Goal: Entertainment & Leisure: Consume media (video, audio)

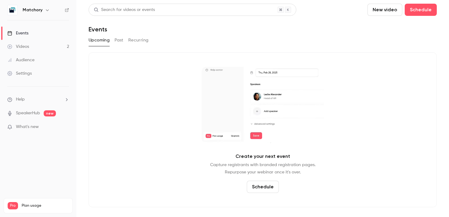
click at [32, 42] on link "Videos 2" at bounding box center [38, 46] width 76 height 13
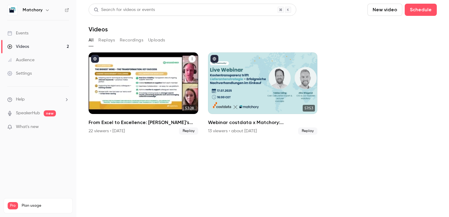
click at [135, 84] on div "From Excel to Excellence: Kesseböhmer’s Sourcing Transformation" at bounding box center [144, 84] width 110 height 62
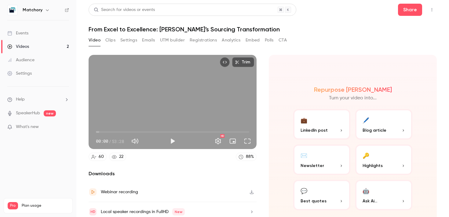
click at [236, 37] on button "Analytics" at bounding box center [231, 40] width 19 height 10
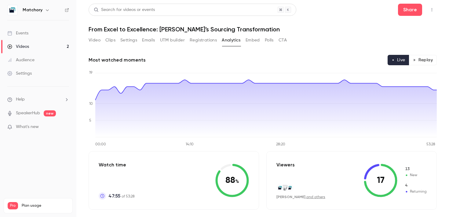
click at [167, 38] on button "UTM builder" at bounding box center [172, 40] width 25 height 10
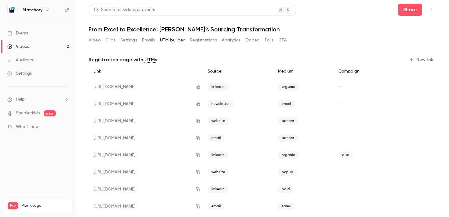
click at [212, 35] on button "Registrations" at bounding box center [203, 40] width 27 height 10
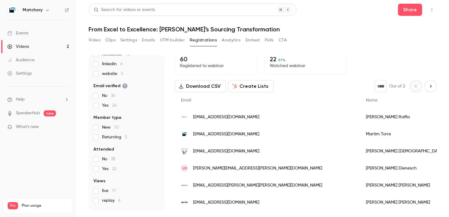
scroll to position [72, 0]
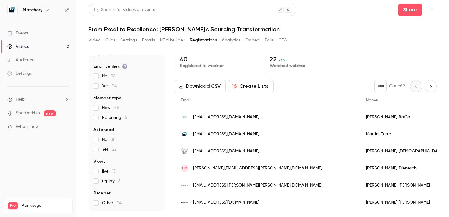
click at [104, 39] on div "Video Clips Settings Emails UTM builder Registrations Analytics Embed Polls CTA" at bounding box center [188, 40] width 198 height 10
click at [108, 39] on button "Clips" at bounding box center [110, 40] width 10 height 10
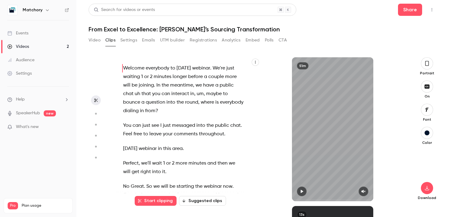
click at [426, 69] on button "button" at bounding box center [427, 63] width 12 height 12
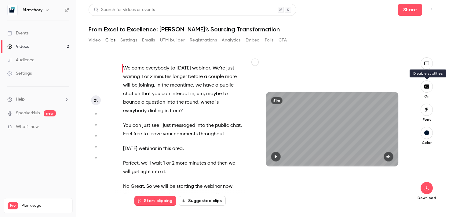
click at [428, 82] on button "button" at bounding box center [426, 87] width 12 height 12
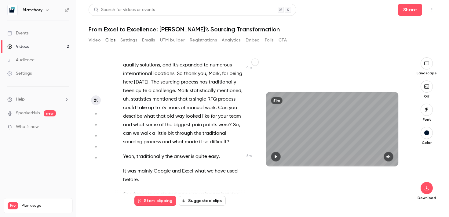
scroll to position [434, 0]
click at [125, 152] on span "Yeah" at bounding box center [128, 156] width 11 height 9
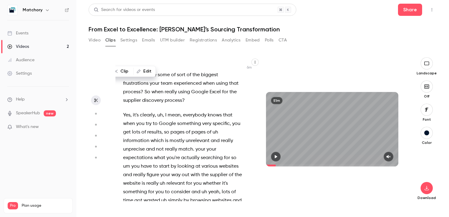
scroll to position [0, 0]
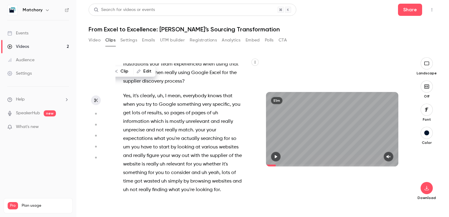
click at [126, 92] on span "Yes" at bounding box center [126, 96] width 7 height 9
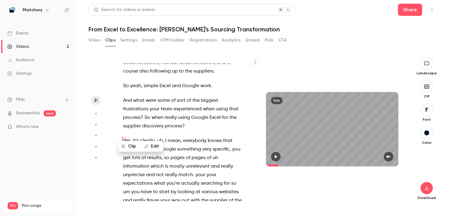
click at [127, 96] on span "And" at bounding box center [127, 100] width 9 height 9
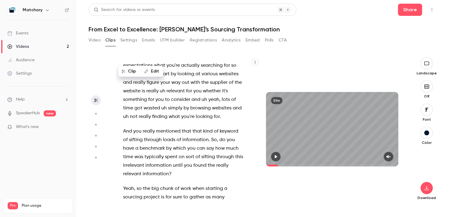
click at [124, 127] on span "And" at bounding box center [127, 131] width 9 height 9
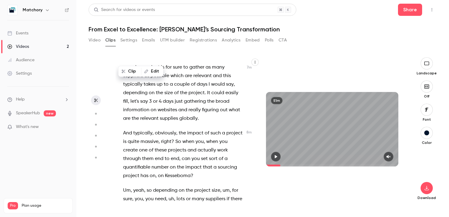
scroll to position [893, 0]
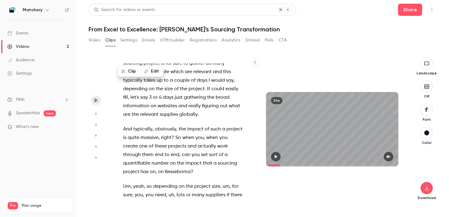
click at [128, 125] on span "And" at bounding box center [127, 129] width 9 height 9
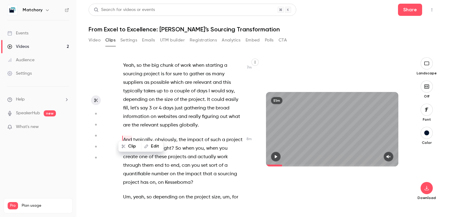
scroll to position [881, 0]
click at [273, 156] on icon "button" at bounding box center [275, 157] width 5 height 4
click at [275, 155] on icon "button" at bounding box center [275, 157] width 5 height 4
click at [274, 155] on icon "button" at bounding box center [275, 157] width 5 height 4
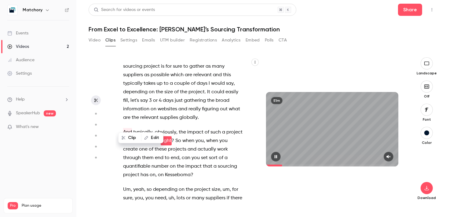
click at [274, 155] on icon "button" at bounding box center [275, 157] width 5 height 4
click at [389, 156] on icon "button" at bounding box center [388, 157] width 5 height 4
click at [273, 156] on button "button" at bounding box center [276, 157] width 10 height 10
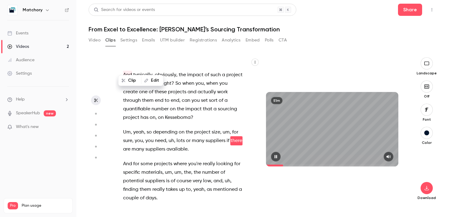
scroll to position [955, 0]
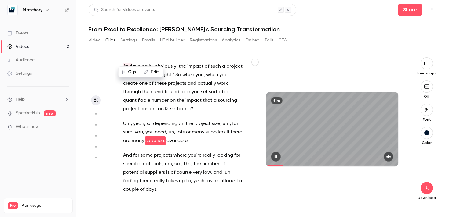
click at [275, 158] on icon "button" at bounding box center [275, 156] width 2 height 3
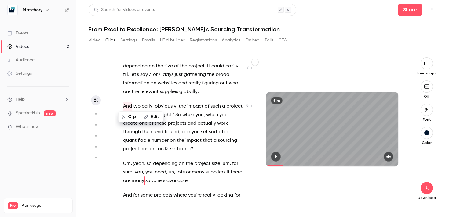
scroll to position [910, 0]
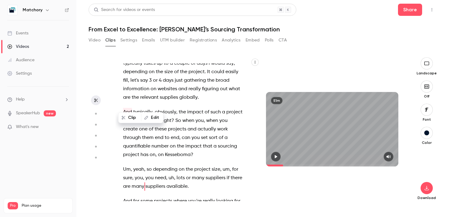
click at [275, 157] on icon "button" at bounding box center [276, 156] width 2 height 3
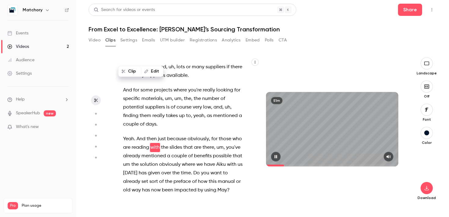
scroll to position [1027, 0]
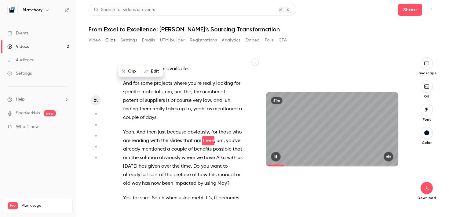
click at [277, 157] on icon "button" at bounding box center [275, 156] width 2 height 3
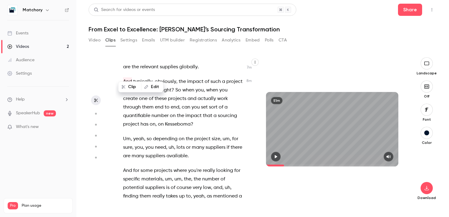
scroll to position [940, 0]
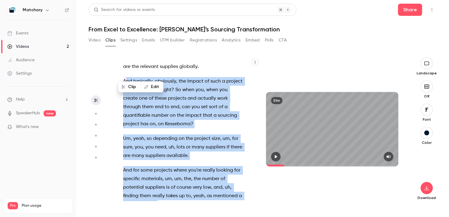
drag, startPoint x: 125, startPoint y: 73, endPoint x: 167, endPoint y: 194, distance: 127.9
click at [167, 194] on div "Welcome everybody to [DATE] webinar . We're just waiting 1 or 2 minutes longer …" at bounding box center [185, 132] width 141 height 138
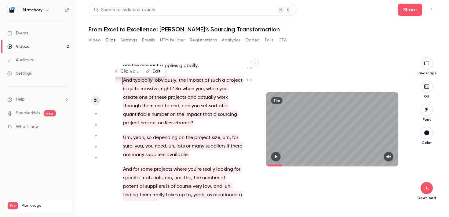
scroll to position [942, 0]
click at [125, 71] on button "Clip 40 s" at bounding box center [126, 72] width 31 height 10
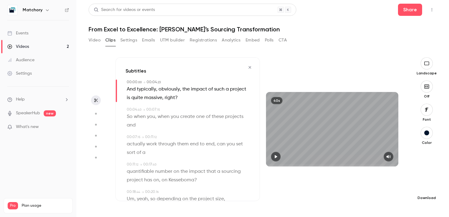
click at [428, 190] on icon "button" at bounding box center [426, 188] width 7 height 5
click at [378, 183] on span "High quality requires longer processing" at bounding box center [381, 183] width 70 height 6
click at [247, 67] on button "button" at bounding box center [250, 68] width 10 height 10
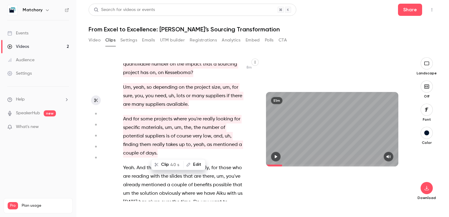
scroll to position [1047, 0]
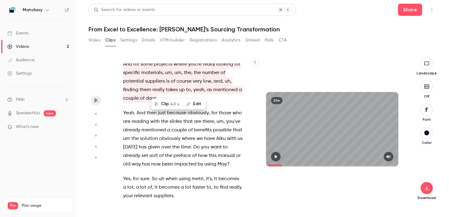
click at [127, 109] on span "Yeah" at bounding box center [128, 113] width 11 height 9
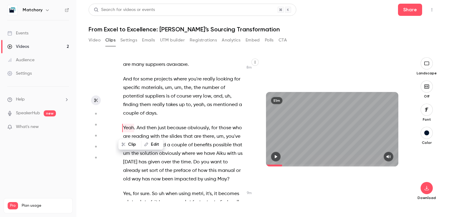
scroll to position [1019, 0]
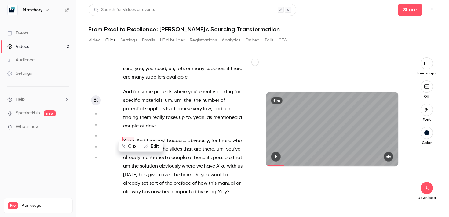
click at [275, 156] on icon "button" at bounding box center [276, 156] width 2 height 3
click at [275, 156] on icon "button" at bounding box center [275, 156] width 2 height 3
click at [273, 157] on button "button" at bounding box center [276, 157] width 10 height 10
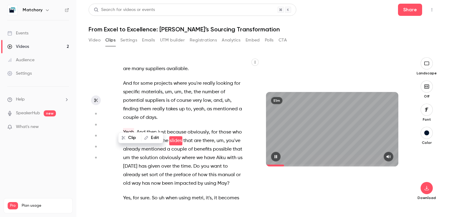
click at [279, 154] on button "button" at bounding box center [276, 157] width 10 height 10
click at [277, 158] on icon "button" at bounding box center [275, 157] width 5 height 4
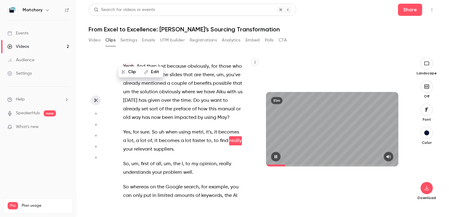
scroll to position [1102, 0]
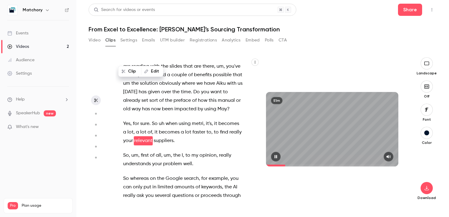
click at [275, 158] on icon "button" at bounding box center [275, 156] width 2 height 3
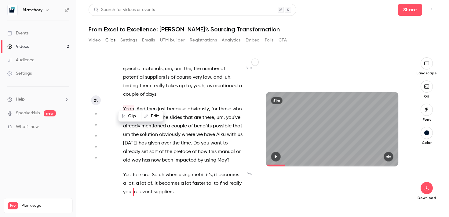
scroll to position [1049, 0]
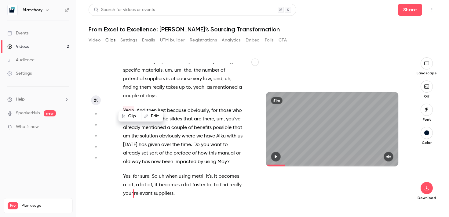
click at [278, 158] on icon "button" at bounding box center [275, 157] width 5 height 4
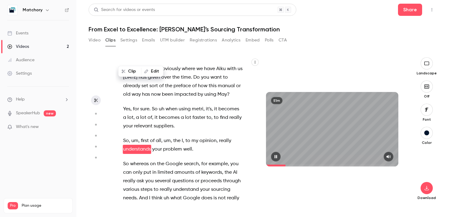
scroll to position [1125, 0]
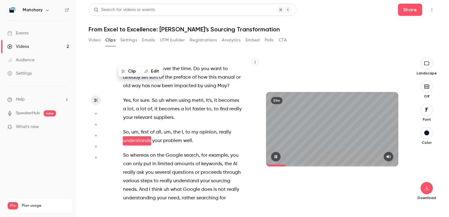
click at [278, 156] on icon "button" at bounding box center [275, 157] width 5 height 4
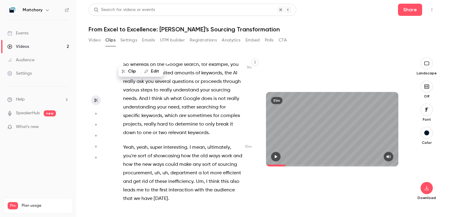
scroll to position [1217, 0]
click at [128, 143] on span "Yeah" at bounding box center [128, 147] width 11 height 9
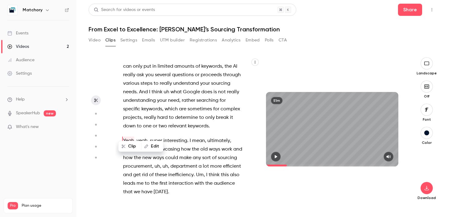
click at [276, 155] on icon "button" at bounding box center [275, 157] width 5 height 4
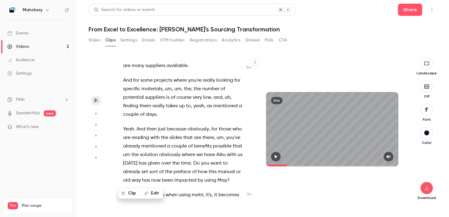
scroll to position [1029, 0]
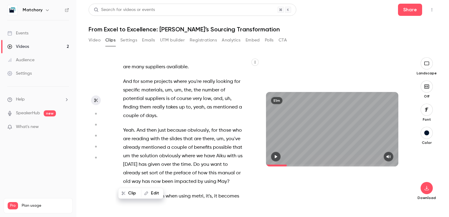
click at [124, 126] on span "Yeah" at bounding box center [128, 130] width 11 height 9
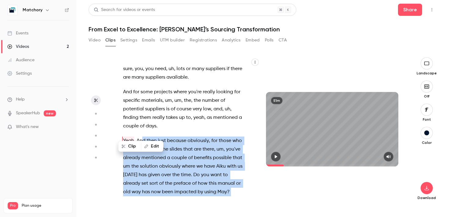
drag, startPoint x: 143, startPoint y: 135, endPoint x: 153, endPoint y: 155, distance: 22.5
click at [153, 155] on div "Welcome everybody to [DATE] webinar . We're just waiting 1 or 2 minutes longer …" at bounding box center [187, 129] width 144 height 144
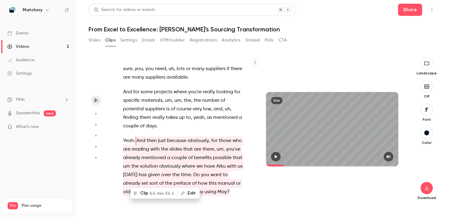
click at [128, 137] on span "Yeah" at bounding box center [128, 141] width 11 height 9
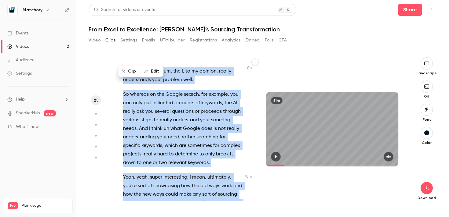
scroll to position [1209, 0]
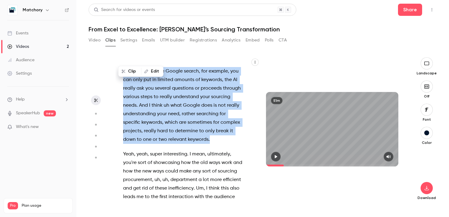
drag, startPoint x: 137, startPoint y: 133, endPoint x: 219, endPoint y: 133, distance: 81.8
click at [219, 133] on div "Welcome everybody to [DATE] webinar . We're just waiting 1 or 2 minutes longer …" at bounding box center [185, 132] width 141 height 138
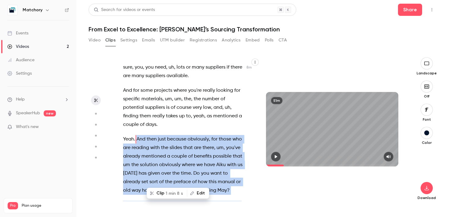
scroll to position [1019, 0]
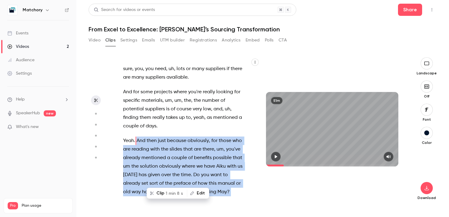
click at [160, 194] on button "Clip 1 min 8 s" at bounding box center [166, 194] width 39 height 10
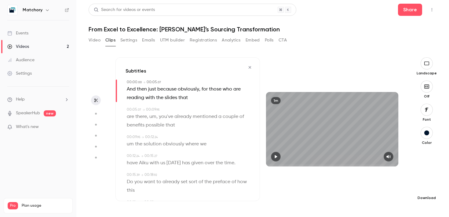
click at [430, 189] on icon "button" at bounding box center [426, 188] width 7 height 5
click at [353, 179] on span "Full HD" at bounding box center [381, 176] width 70 height 6
click at [251, 64] on button "button" at bounding box center [250, 68] width 10 height 10
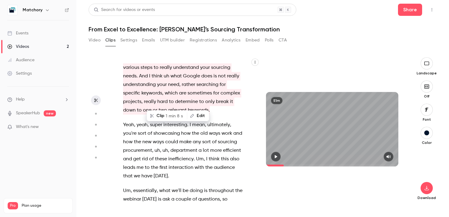
click at [129, 121] on span "Yeah" at bounding box center [128, 125] width 11 height 9
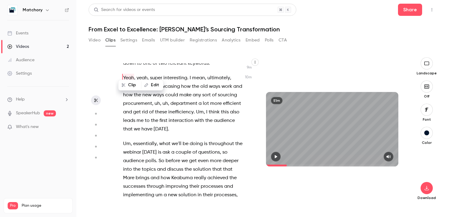
scroll to position [1286, 0]
click at [276, 156] on icon "button" at bounding box center [276, 156] width 2 height 3
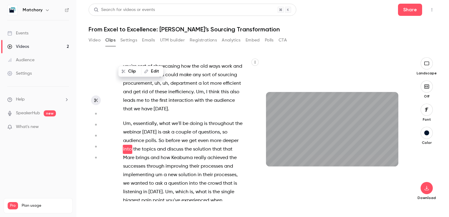
scroll to position [1314, 0]
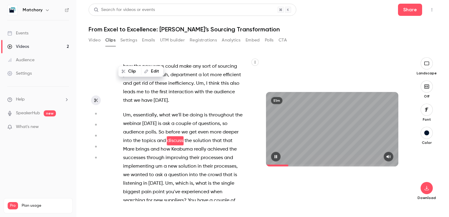
click at [277, 155] on icon "button" at bounding box center [275, 157] width 5 height 4
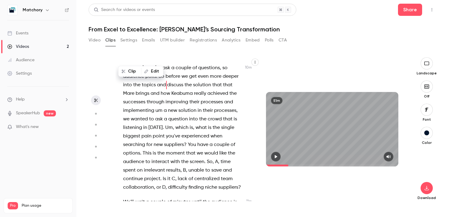
scroll to position [1372, 0]
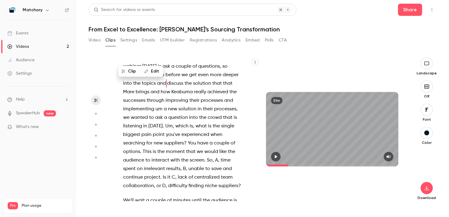
click at [128, 114] on span "we" at bounding box center [126, 118] width 6 height 9
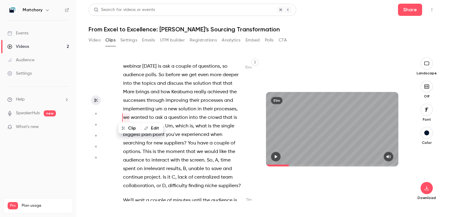
scroll to position [1349, 0]
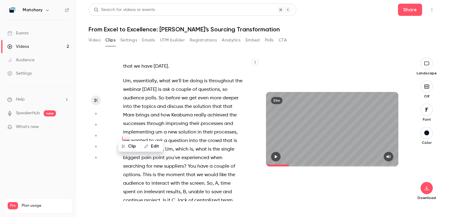
click at [274, 156] on icon "button" at bounding box center [275, 157] width 5 height 4
click at [274, 158] on icon "button" at bounding box center [275, 157] width 5 height 4
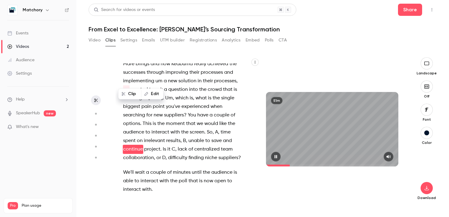
scroll to position [1408, 0]
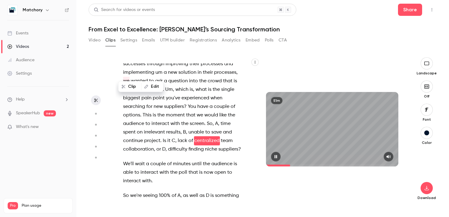
click at [274, 158] on icon "button" at bounding box center [275, 157] width 5 height 4
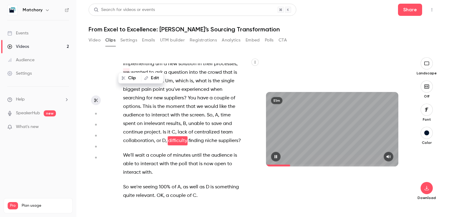
click at [274, 158] on icon "button" at bounding box center [275, 157] width 5 height 4
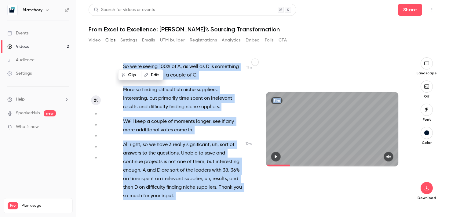
scroll to position [1603, 0]
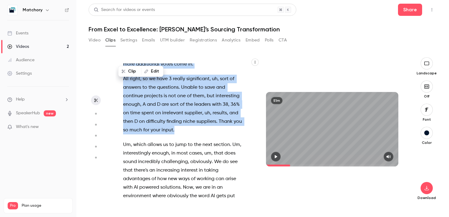
drag, startPoint x: 123, startPoint y: 84, endPoint x: 187, endPoint y: 123, distance: 74.8
click at [187, 123] on div "Welcome everybody to [DATE] webinar . We're just waiting 1 or 2 minutes longer …" at bounding box center [185, 132] width 141 height 138
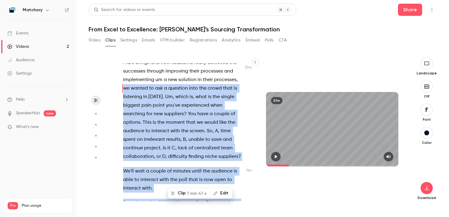
scroll to position [1395, 0]
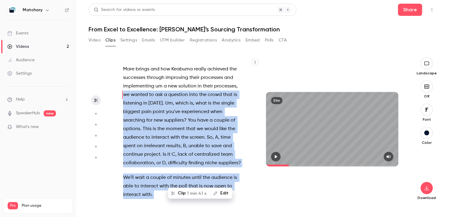
click at [184, 192] on button "Clip 1 min 41 s" at bounding box center [189, 194] width 42 height 10
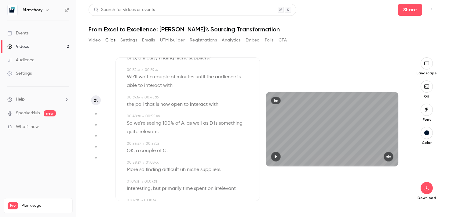
scroll to position [207, 0]
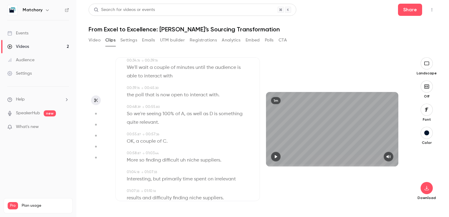
click at [131, 114] on span "So" at bounding box center [130, 114] width 6 height 9
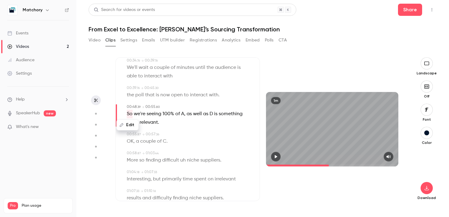
click at [128, 129] on button "Edit" at bounding box center [127, 125] width 21 height 10
click at [214, 118] on span "is" at bounding box center [215, 114] width 3 height 9
click at [164, 122] on p "So we're seeing 100% of A , as well as D is something quite relevant ." at bounding box center [188, 118] width 123 height 17
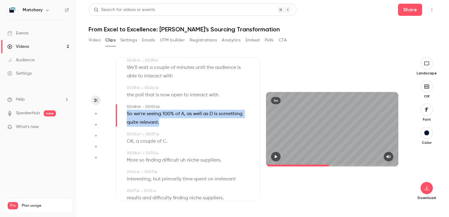
drag, startPoint x: 160, startPoint y: 122, endPoint x: 126, endPoint y: 117, distance: 33.7
click at [126, 117] on div "00:48 . 39 → 00:55 . 80 So we're seeing 100% of A , as well as D is something q…" at bounding box center [187, 115] width 124 height 23
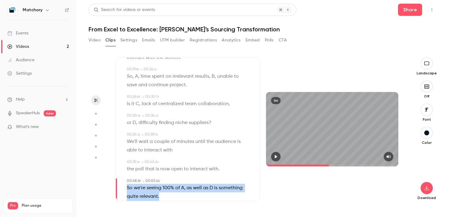
scroll to position [131, 0]
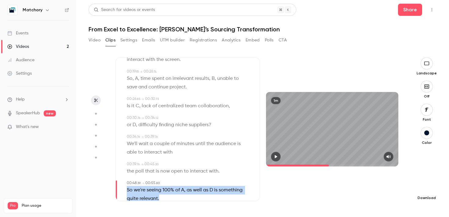
click at [428, 188] on icon "button" at bounding box center [426, 188] width 7 height 5
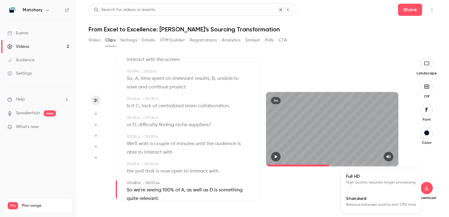
click at [292, 193] on div at bounding box center [224, 108] width 449 height 217
click at [135, 128] on span "D" at bounding box center [133, 125] width 3 height 9
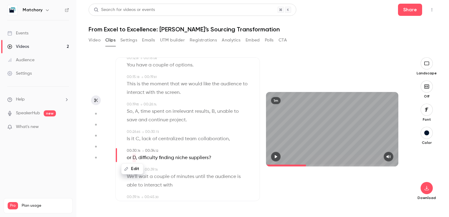
scroll to position [0, 0]
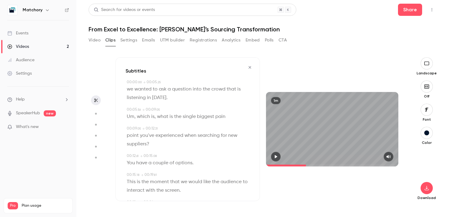
click at [134, 68] on h3 "Subtitles" at bounding box center [135, 70] width 21 height 7
click at [427, 190] on icon "button" at bounding box center [426, 188] width 7 height 5
click at [370, 183] on span "High quality requires longer processing" at bounding box center [381, 183] width 70 height 6
type input "****"
